Goal: Navigation & Orientation: Find specific page/section

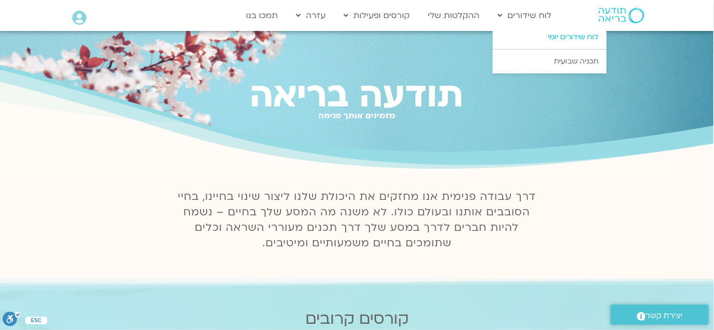
click at [553, 43] on link "לוח שידורים יומי" at bounding box center [550, 37] width 114 height 24
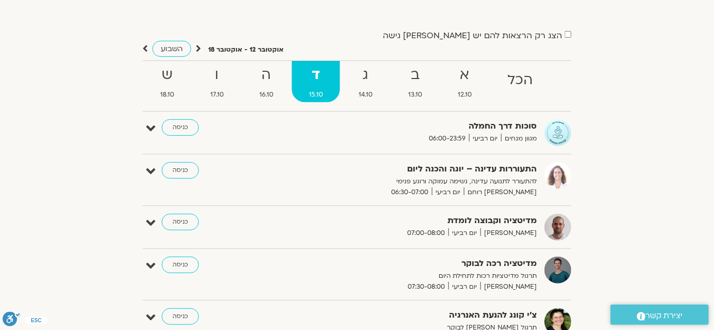
scroll to position [140, 0]
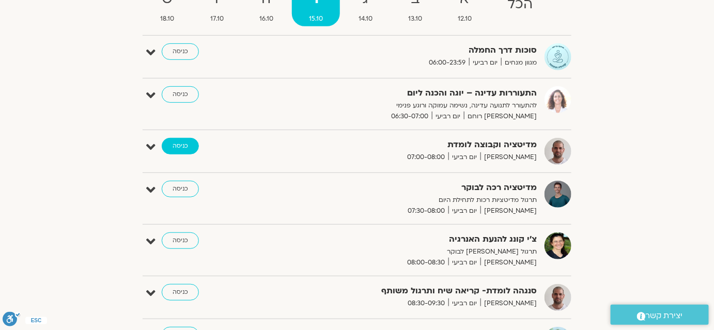
click at [188, 148] on link "כניסה" at bounding box center [180, 146] width 37 height 17
